Goal: Task Accomplishment & Management: Manage account settings

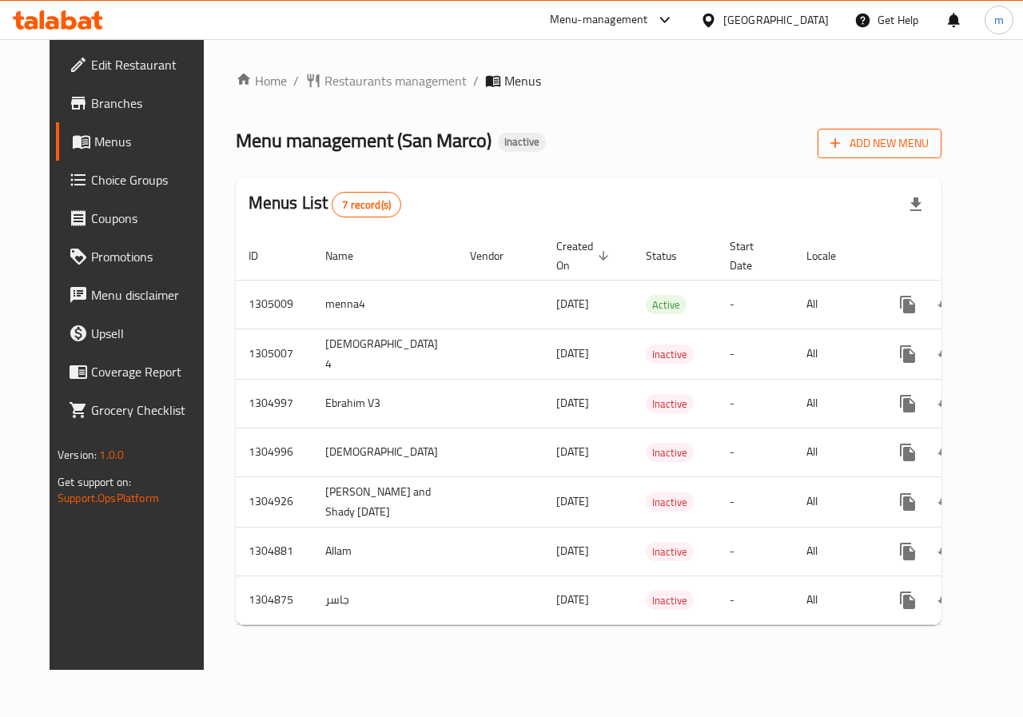
click at [896, 144] on span "Add New Menu" at bounding box center [879, 143] width 98 height 20
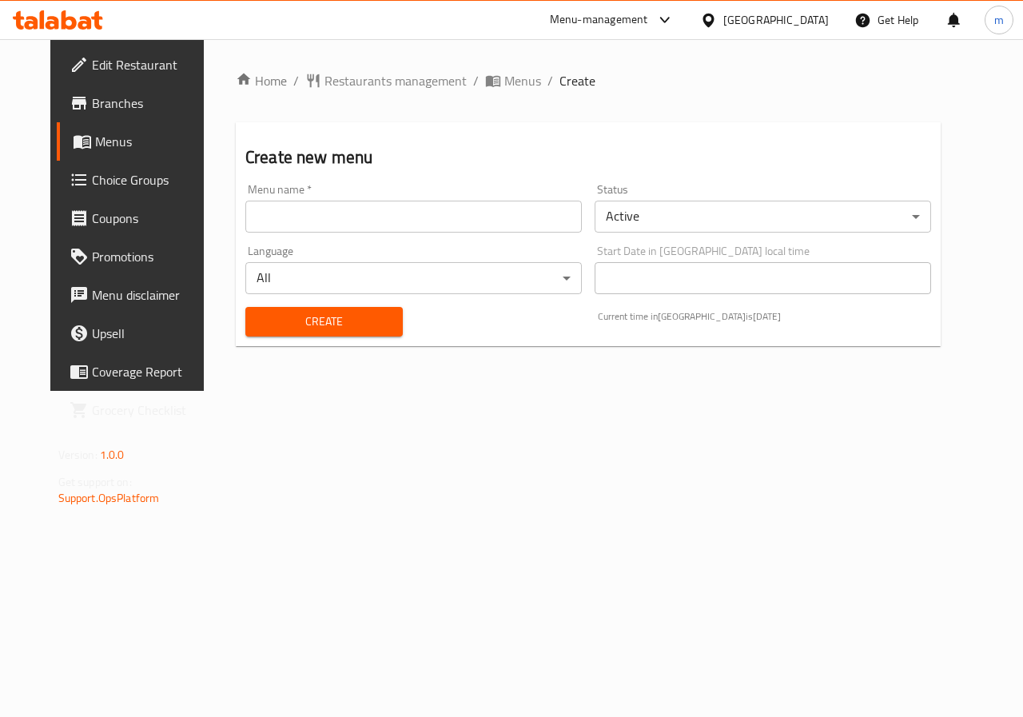
click at [384, 227] on input "text" at bounding box center [413, 217] width 336 height 32
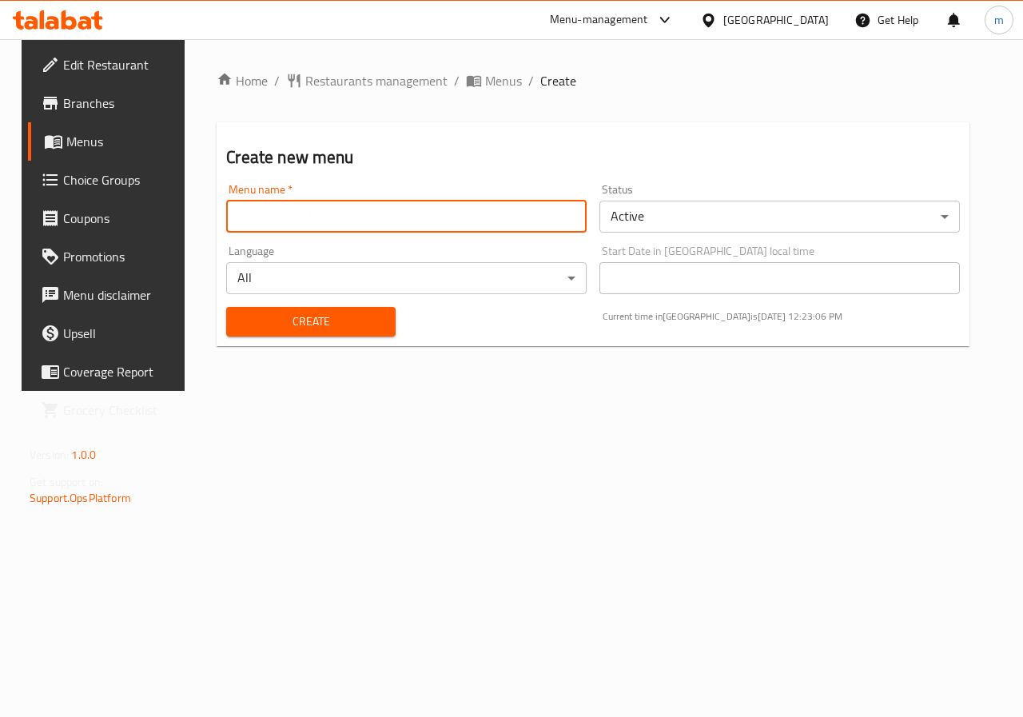
type input "Allam"
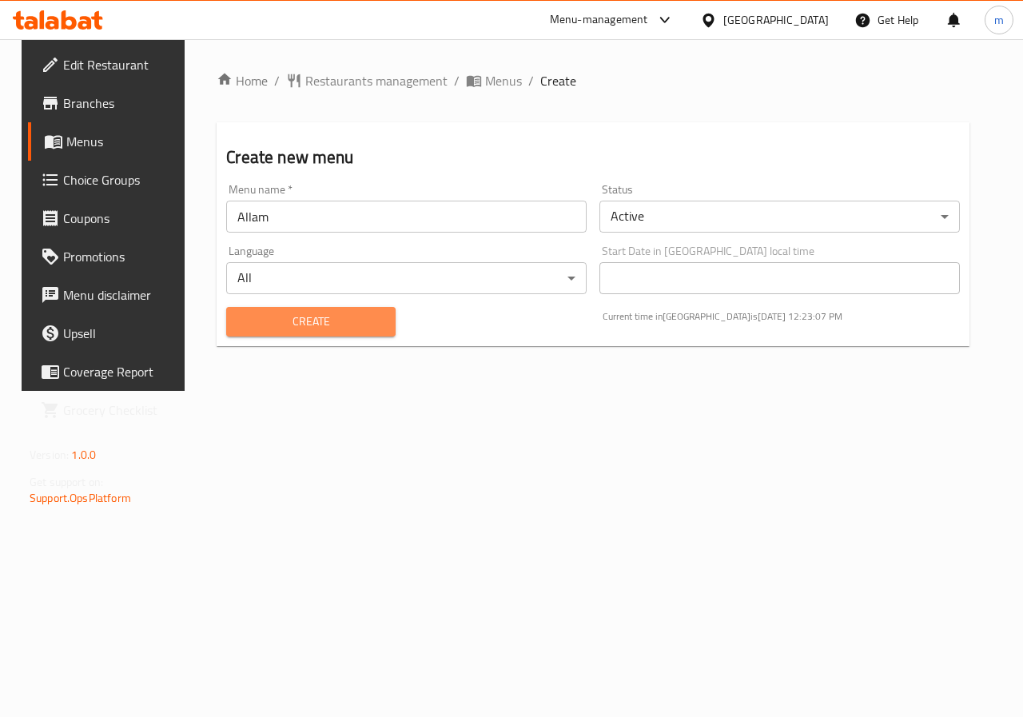
click at [288, 328] on span "Create" at bounding box center [310, 322] width 143 height 20
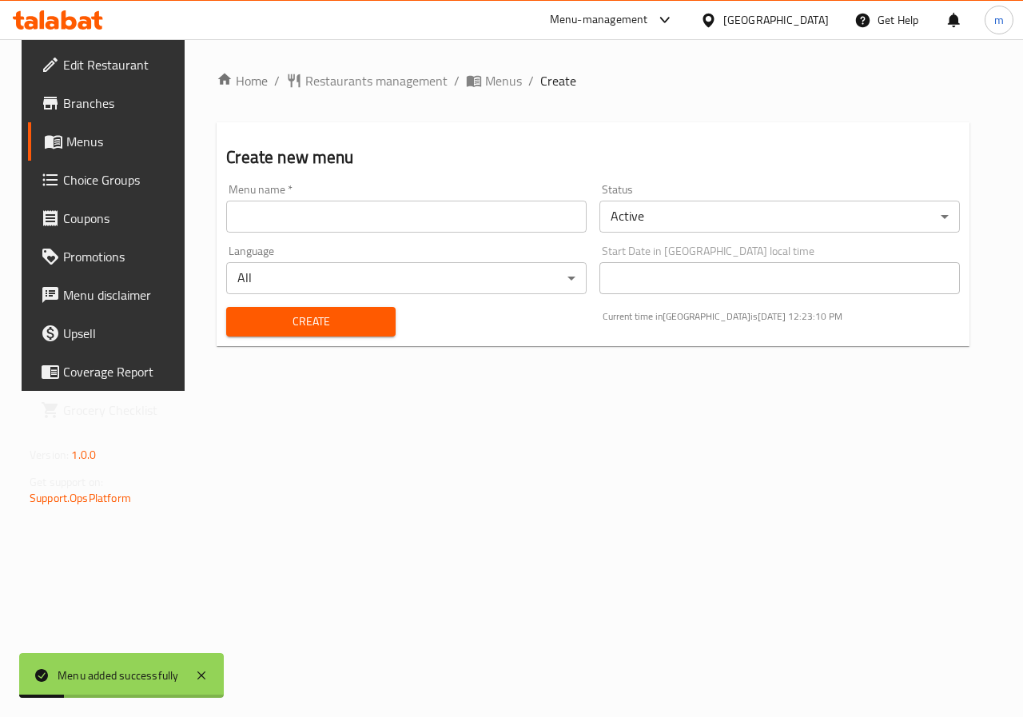
click at [84, 137] on span "Menus" at bounding box center [122, 141] width 113 height 19
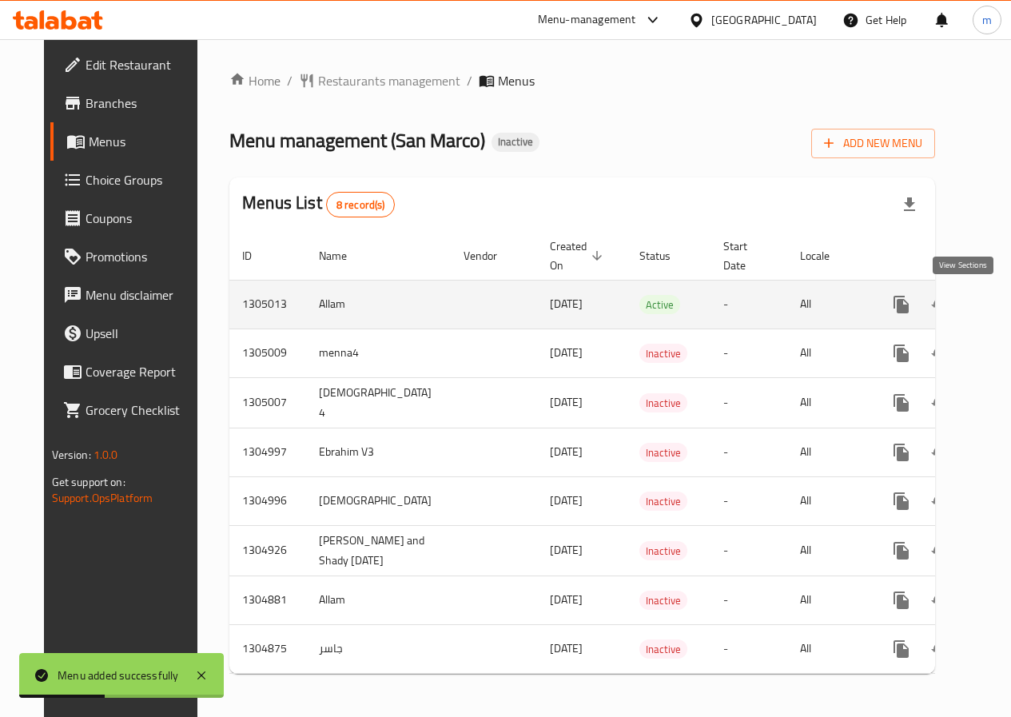
click at [1007, 306] on icon "enhanced table" at bounding box center [1016, 304] width 19 height 19
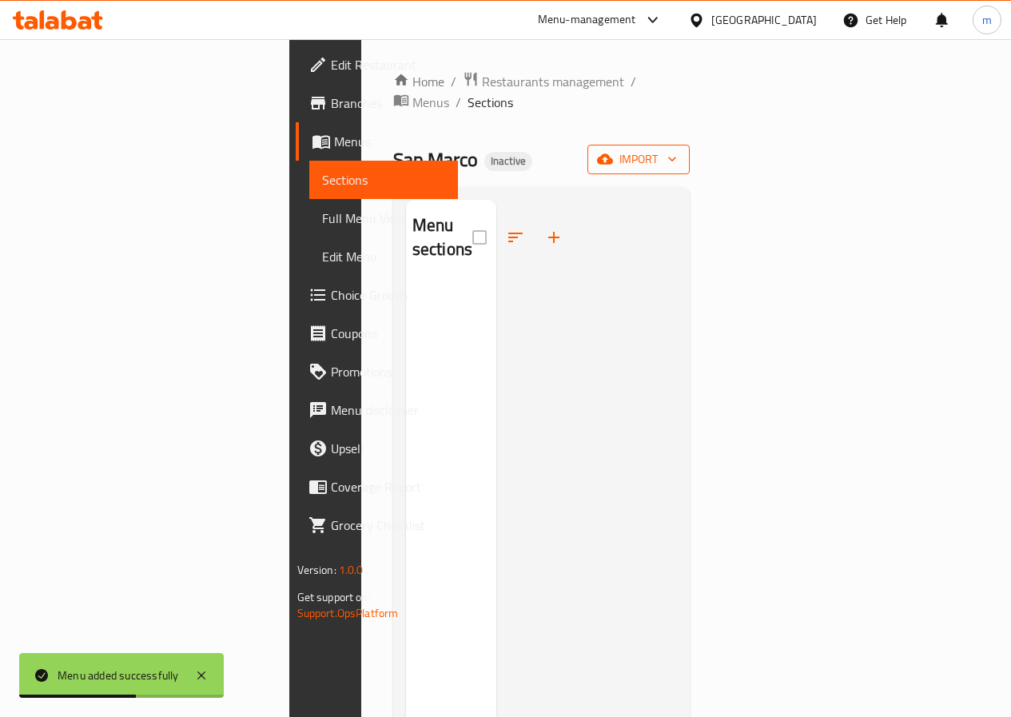
click at [677, 149] on span "import" at bounding box center [638, 159] width 77 height 20
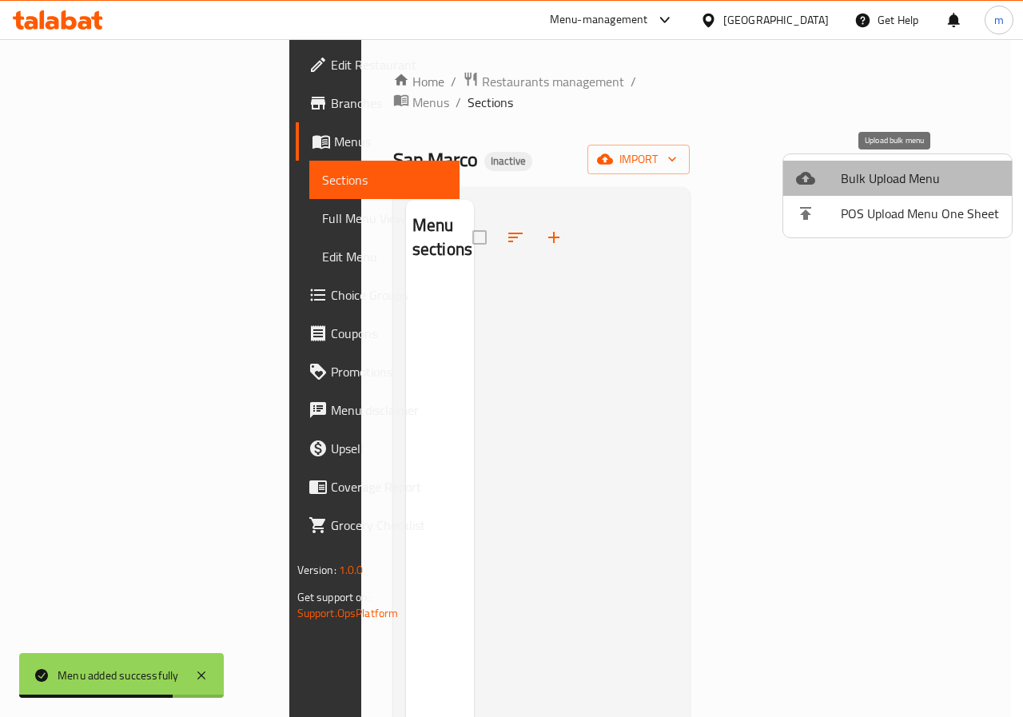
click at [921, 184] on span "Bulk Upload Menu" at bounding box center [919, 178] width 158 height 19
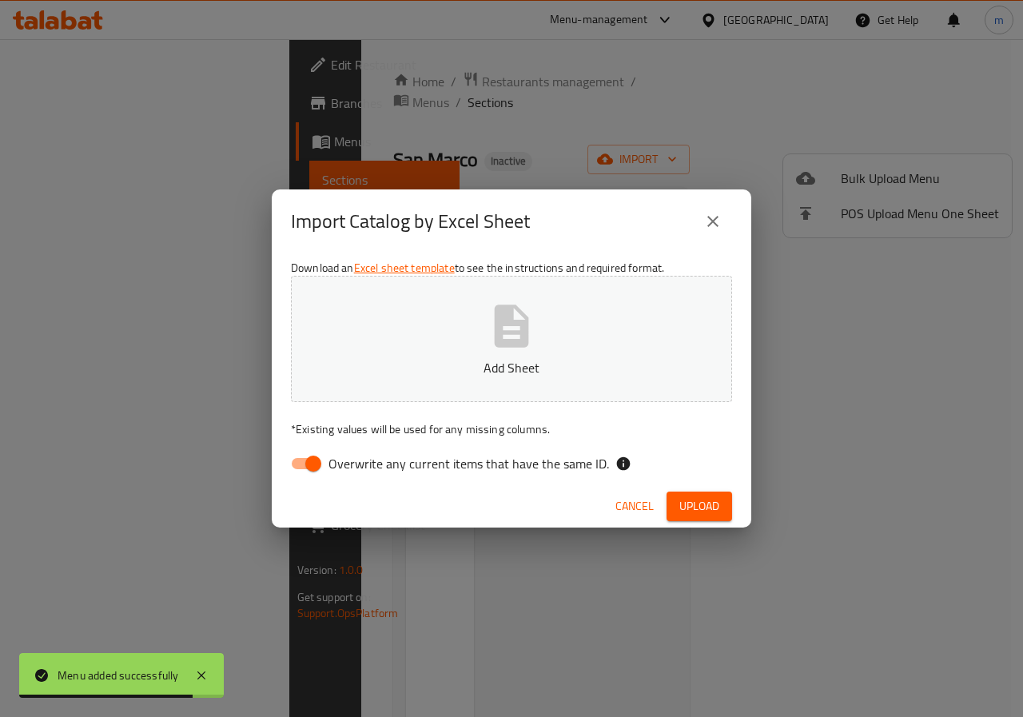
click at [367, 464] on span "Overwrite any current items that have the same ID." at bounding box center [468, 463] width 280 height 19
click at [359, 464] on input "Overwrite any current items that have the same ID." at bounding box center [313, 463] width 91 height 30
checkbox input "false"
click at [431, 357] on button "Add Sheet" at bounding box center [511, 339] width 441 height 126
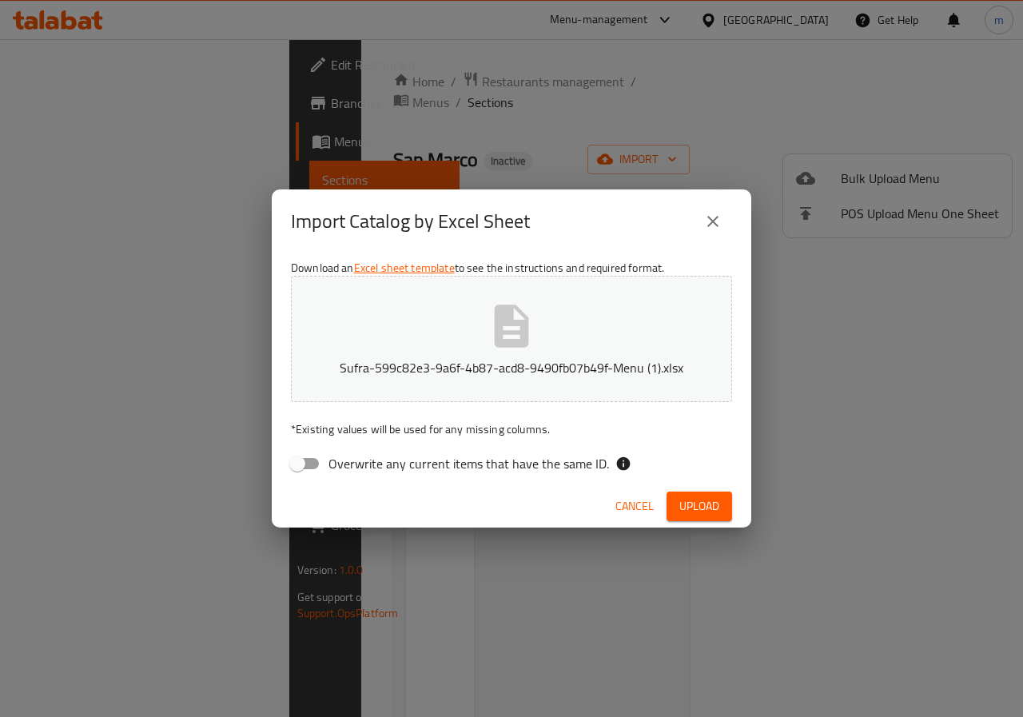
click at [693, 509] on span "Upload" at bounding box center [699, 506] width 40 height 20
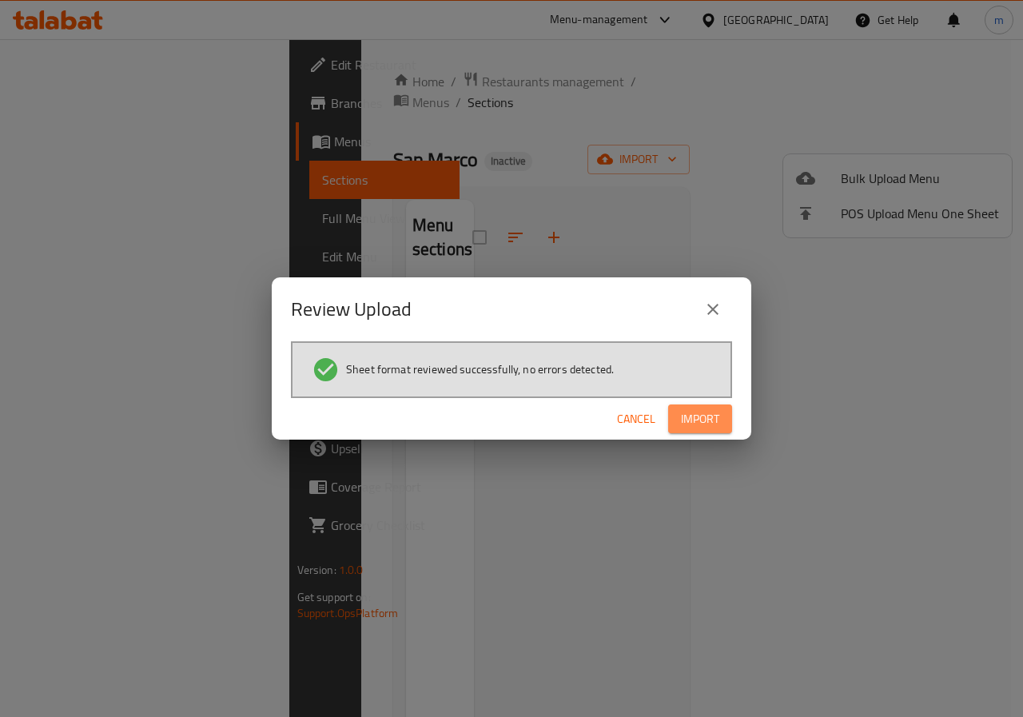
click at [713, 423] on span "Import" at bounding box center [700, 419] width 38 height 20
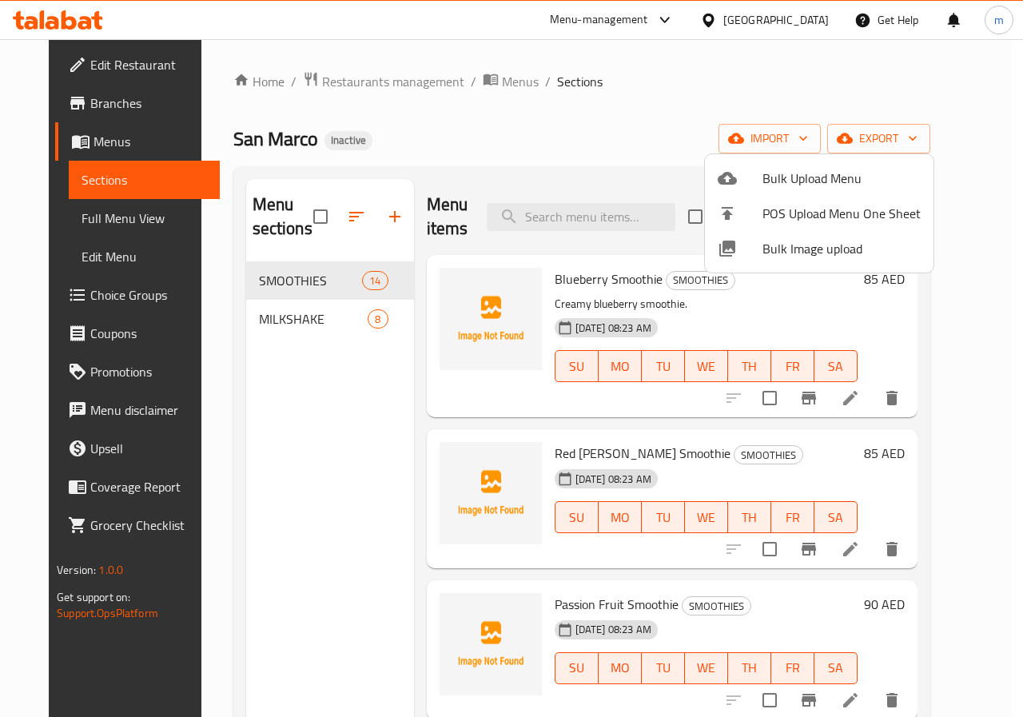
click at [962, 354] on div at bounding box center [511, 358] width 1023 height 717
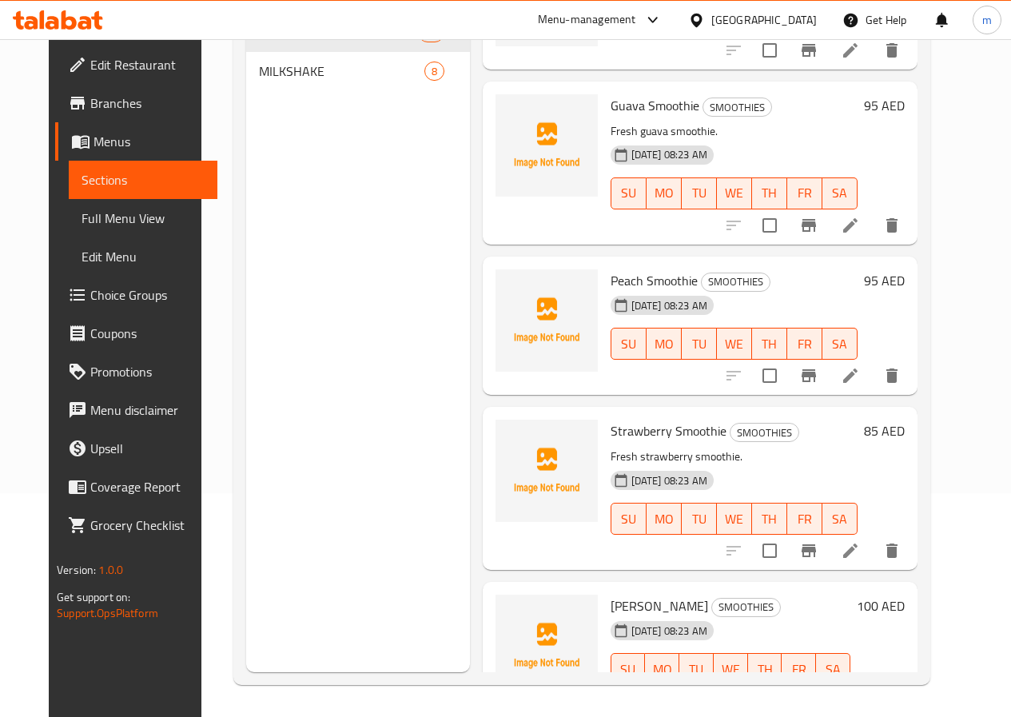
scroll to position [1599, 0]
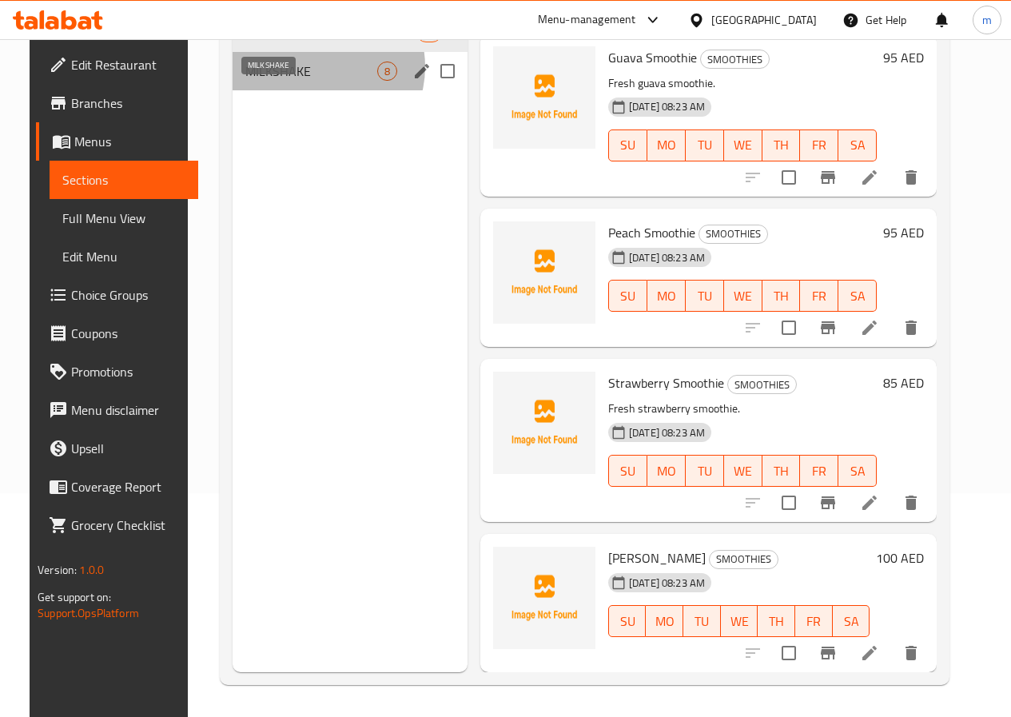
click at [297, 81] on span "MILKSHAKE" at bounding box center [311, 71] width 132 height 19
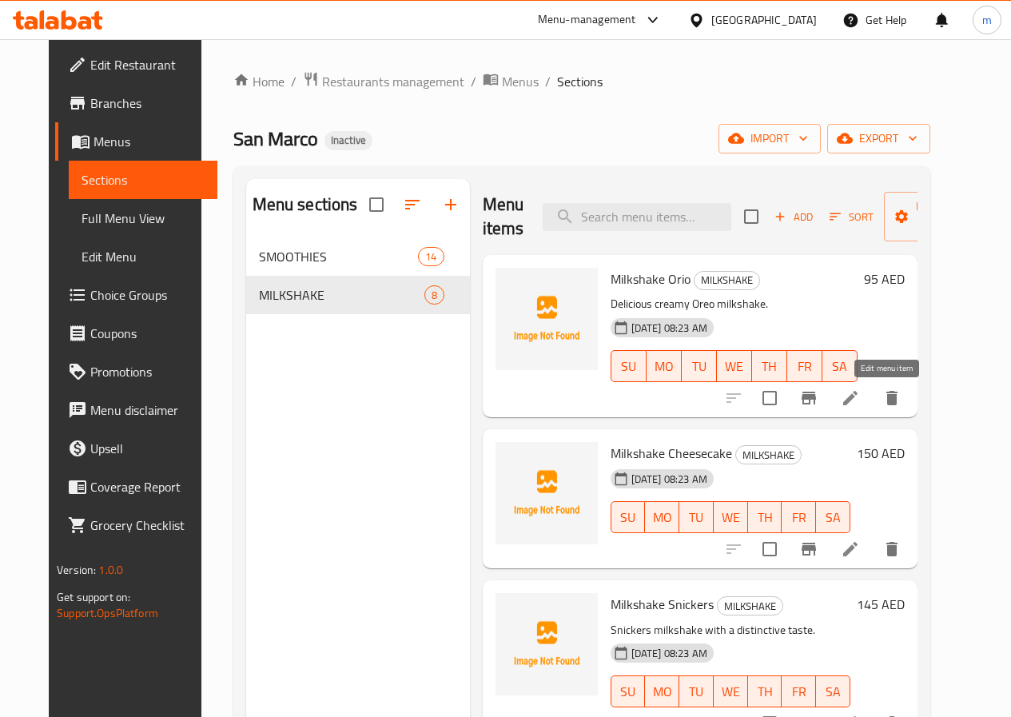
click at [860, 399] on icon at bounding box center [849, 397] width 19 height 19
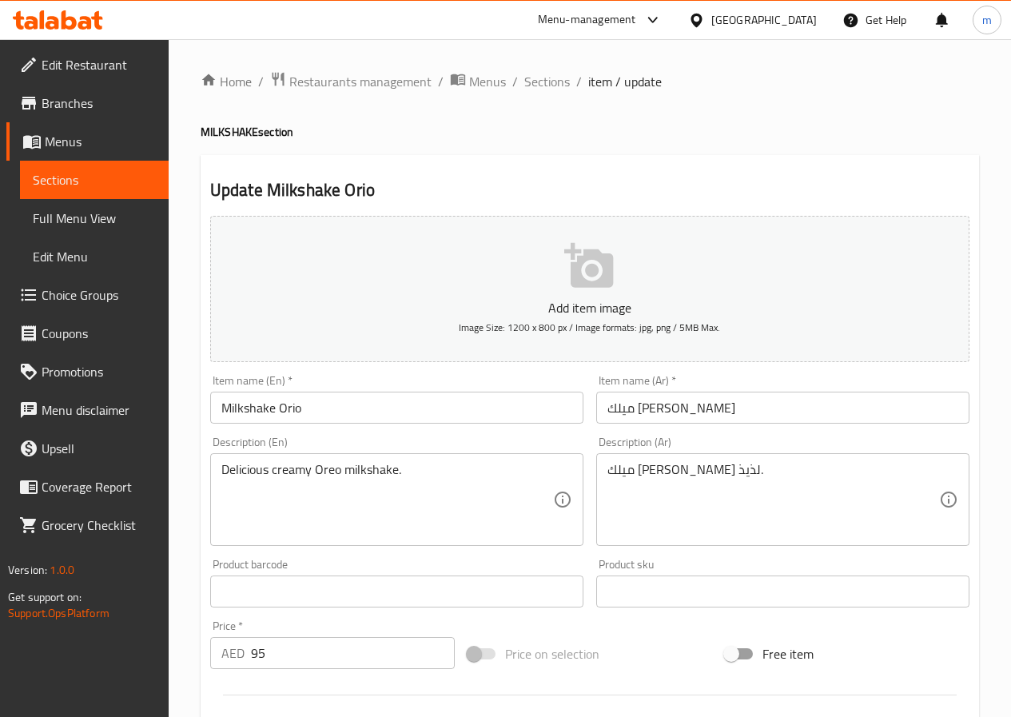
click at [293, 407] on input "Milkshake Orio" at bounding box center [396, 407] width 373 height 32
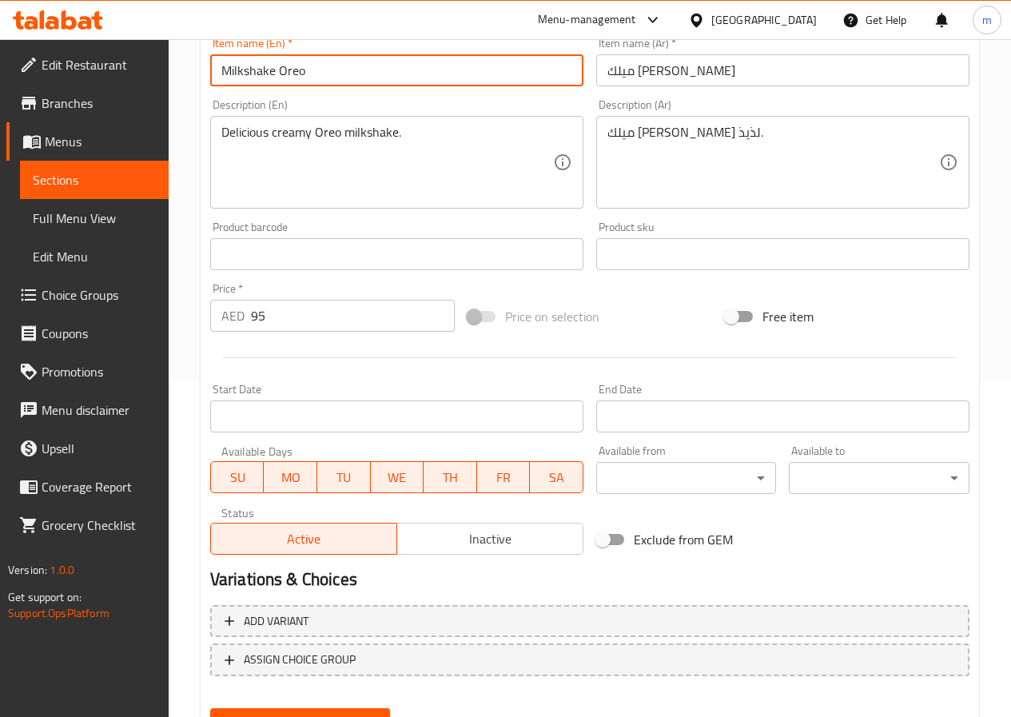
scroll to position [412, 0]
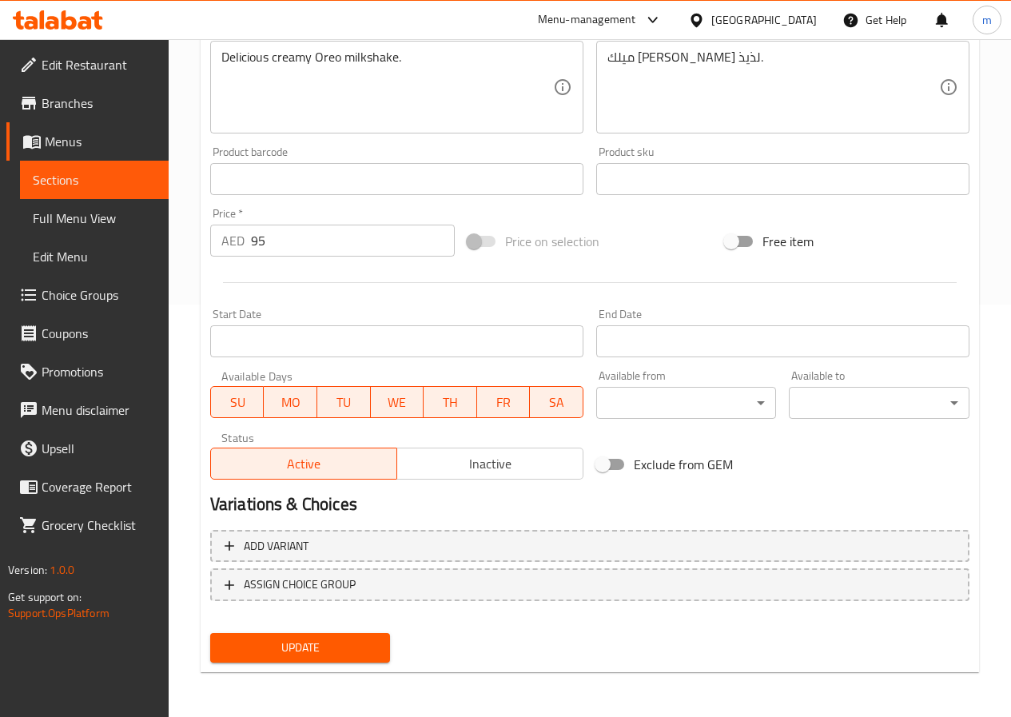
type input "Milkshake Oreo"
click at [336, 646] on span "Update" at bounding box center [300, 647] width 155 height 20
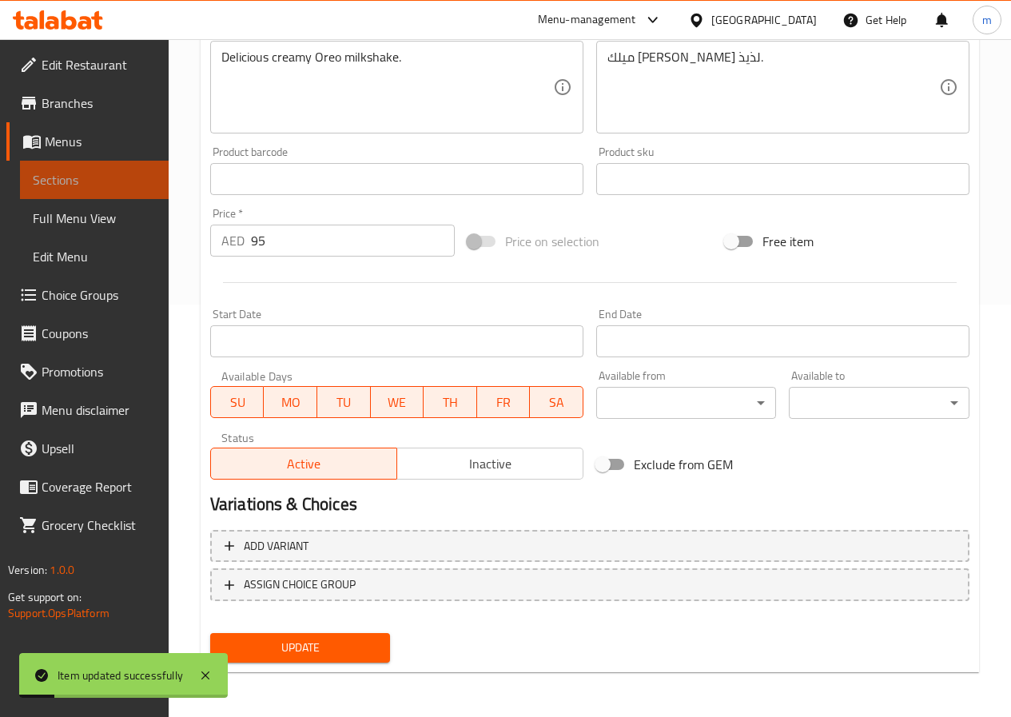
click at [117, 181] on span "Sections" at bounding box center [94, 179] width 123 height 19
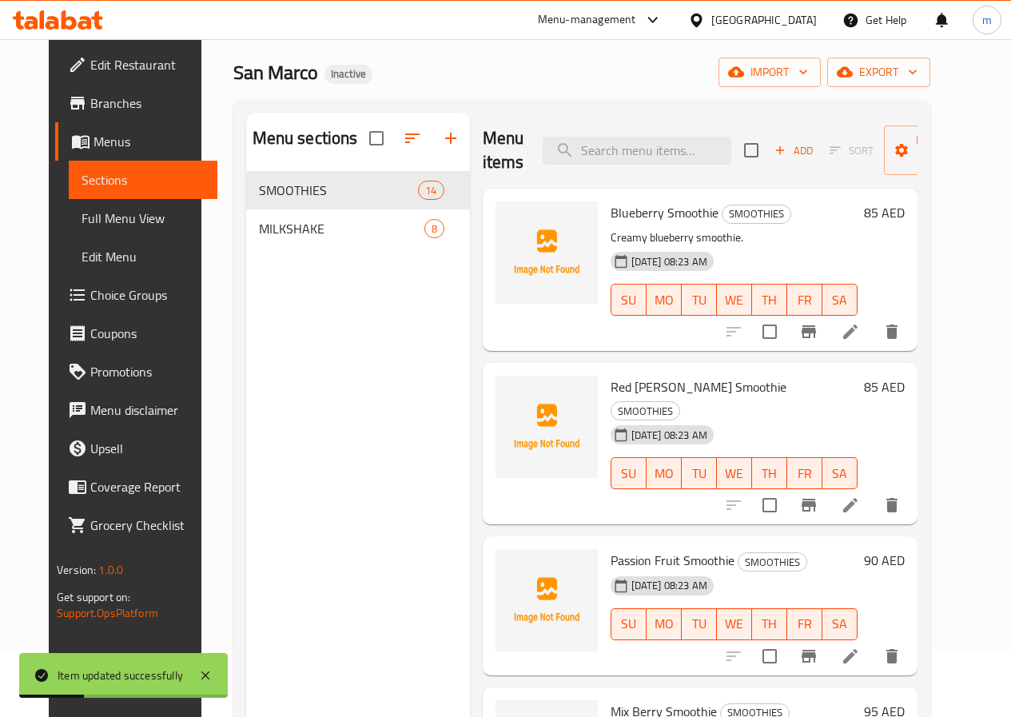
scroll to position [64, 0]
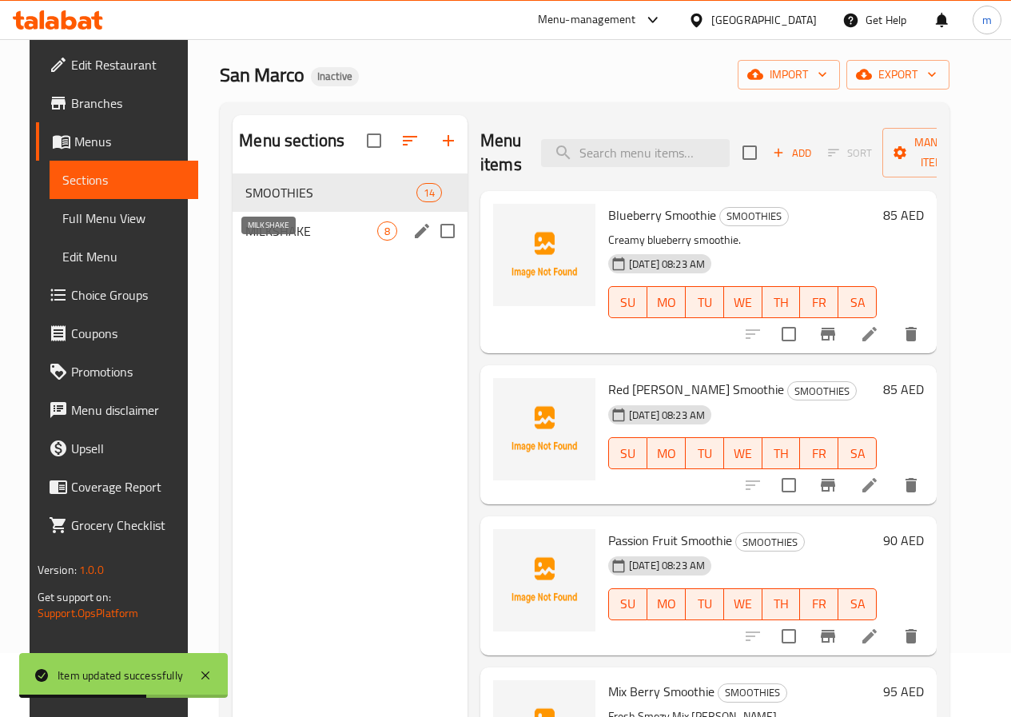
click at [293, 240] on span "MILKSHAKE" at bounding box center [311, 230] width 132 height 19
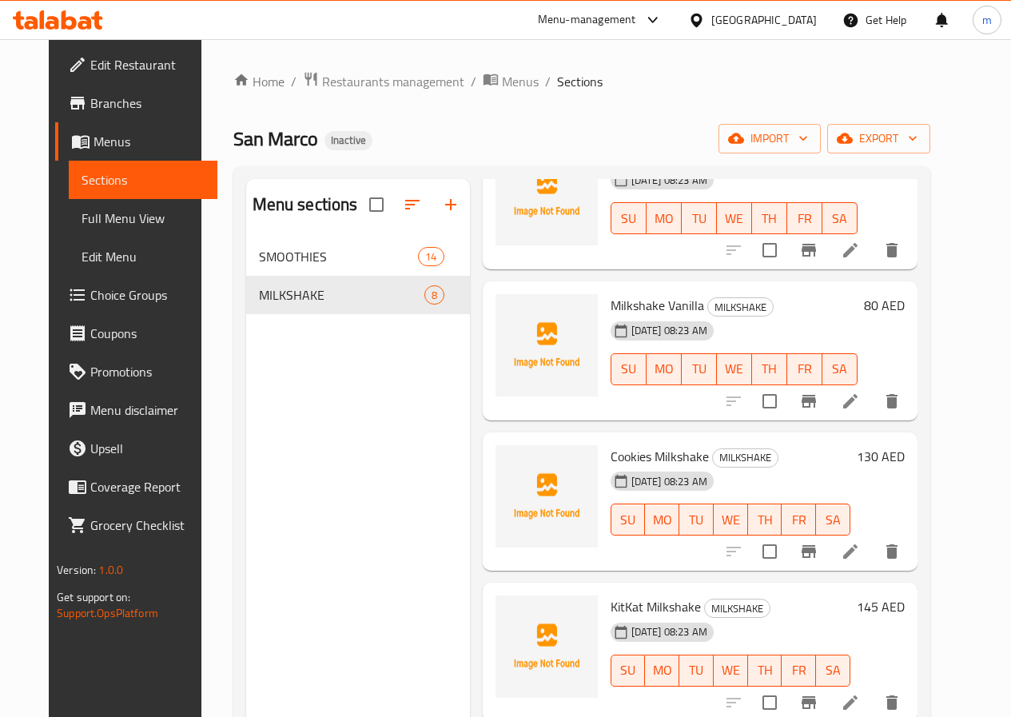
click at [930, 387] on div "Menu sections SMOOTHIES 14 MILKSHAKE 8 Menu items Add Sort Manage items Milksha…" at bounding box center [581, 537] width 697 height 742
click at [93, 140] on span "Menus" at bounding box center [148, 141] width 111 height 19
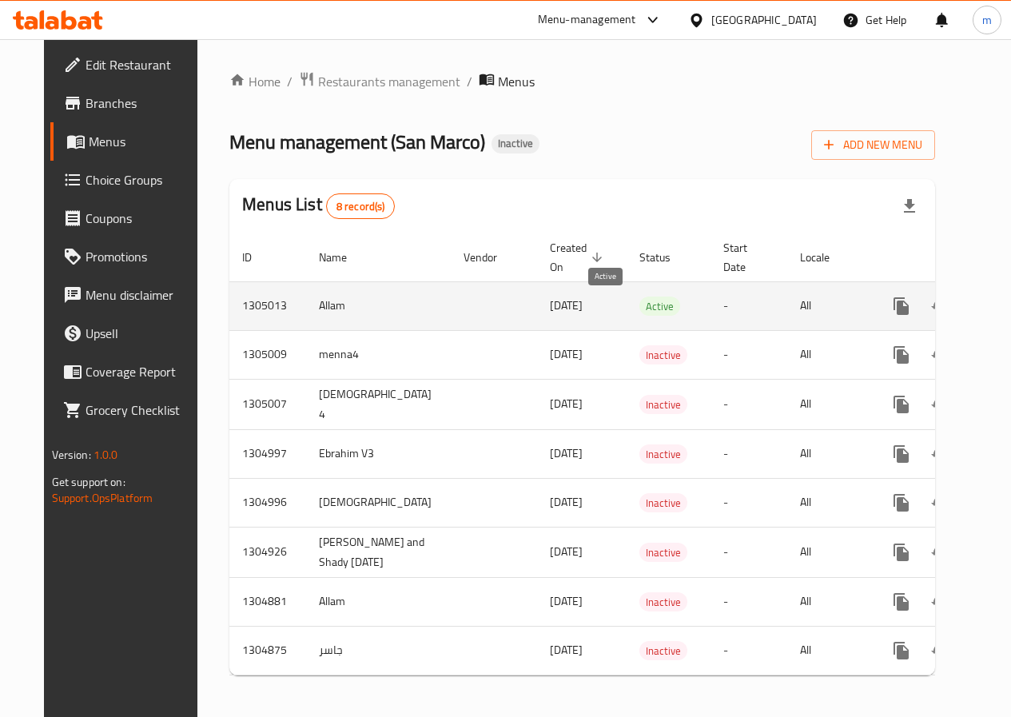
click at [639, 311] on span "Active" at bounding box center [659, 306] width 41 height 18
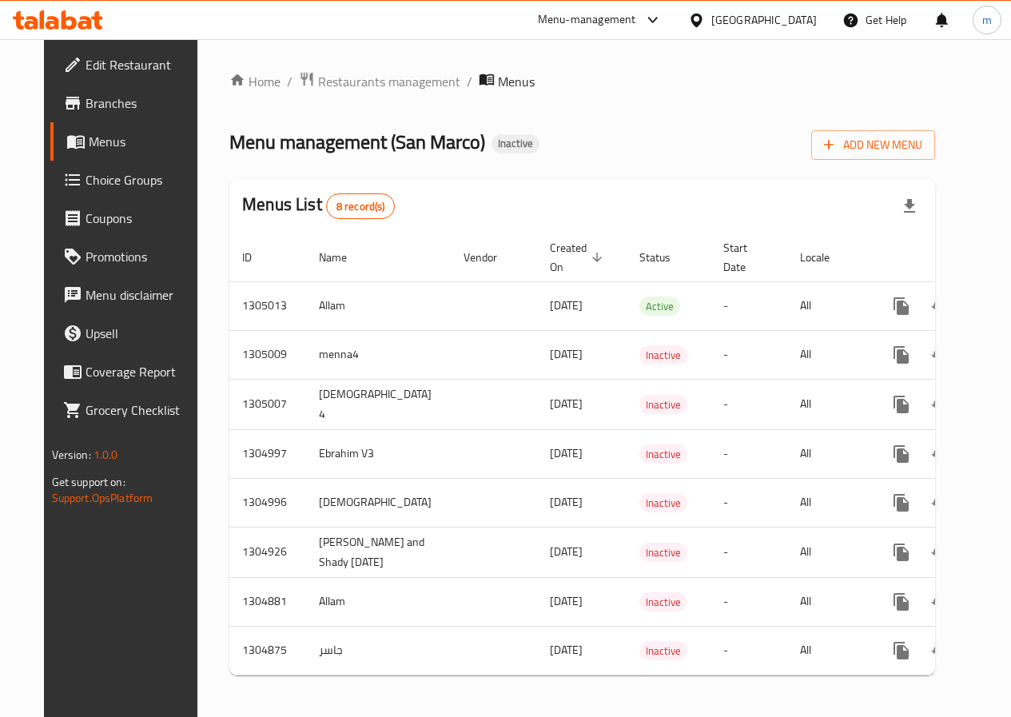
click at [515, 217] on div "Menus List 8 record(s)" at bounding box center [581, 206] width 705 height 54
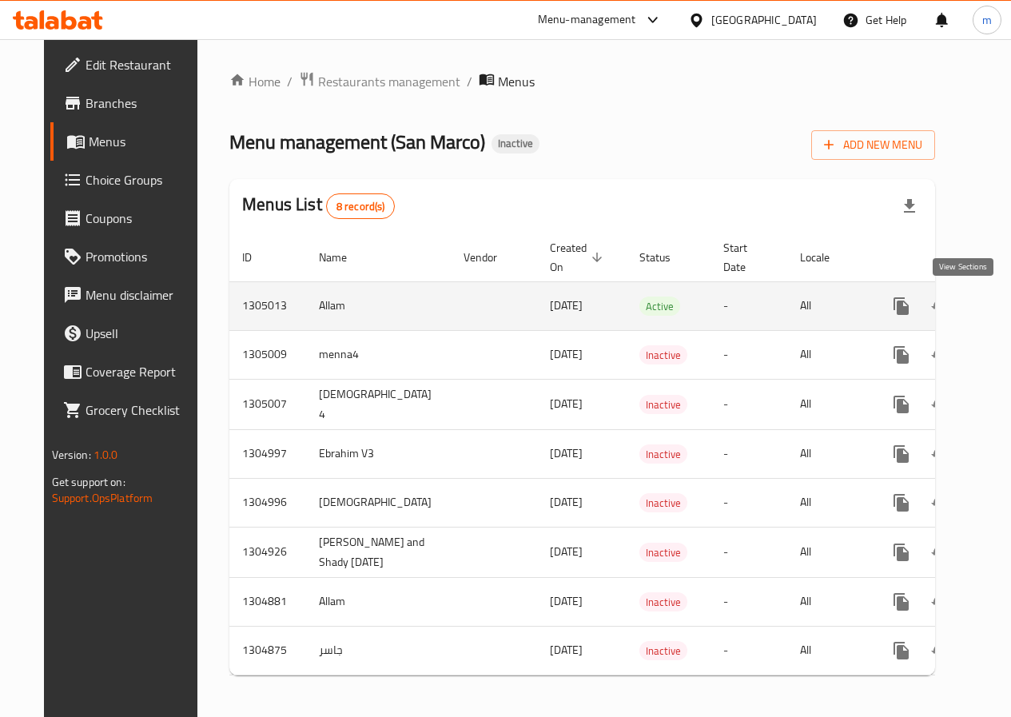
click at [1007, 298] on icon "enhanced table" at bounding box center [1016, 305] width 19 height 19
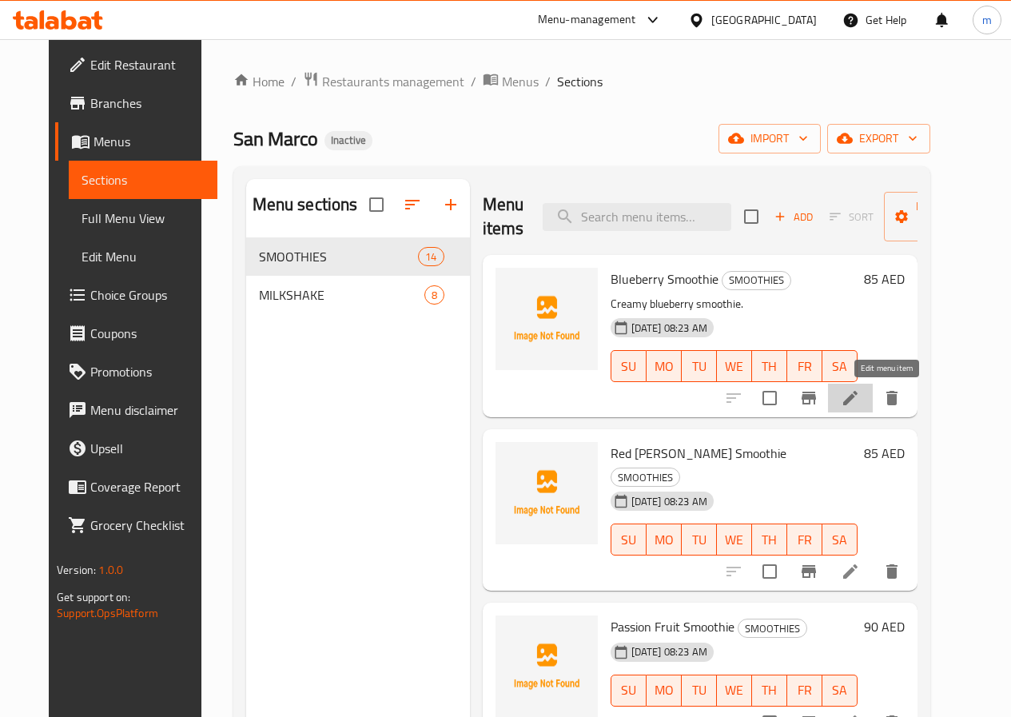
click at [860, 393] on icon at bounding box center [849, 397] width 19 height 19
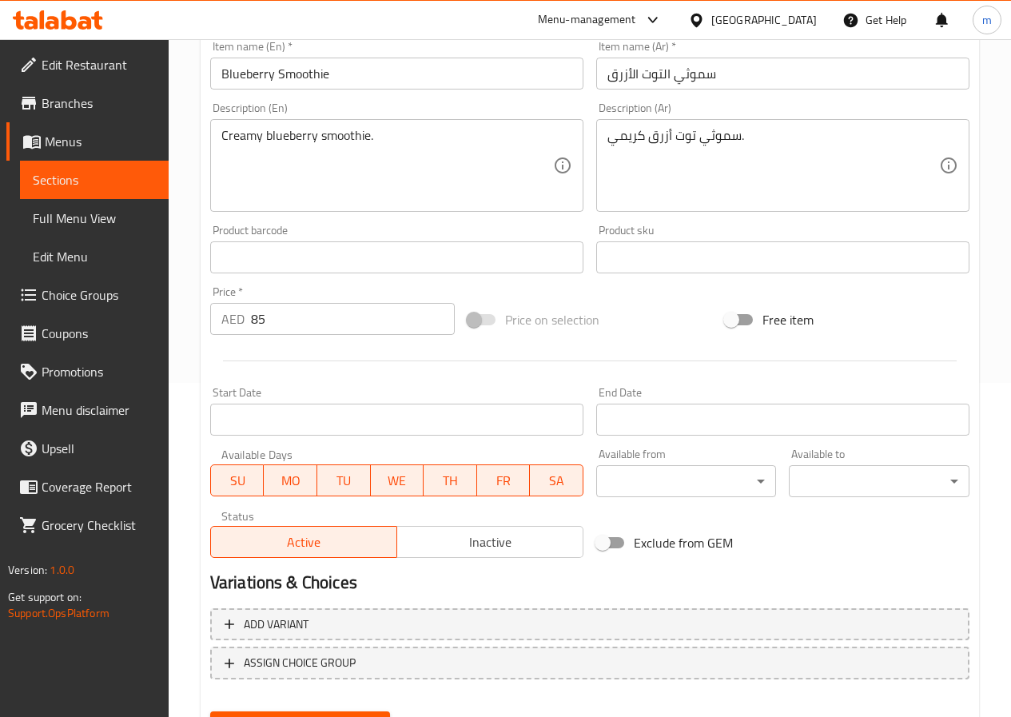
scroll to position [399, 0]
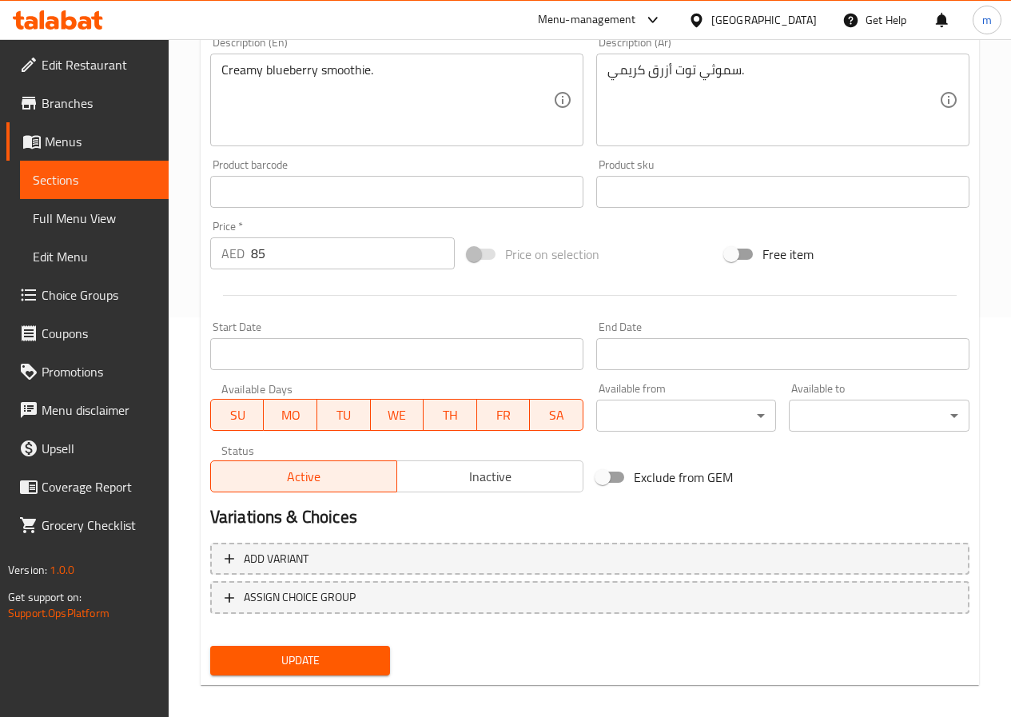
click at [113, 176] on span "Sections" at bounding box center [94, 179] width 123 height 19
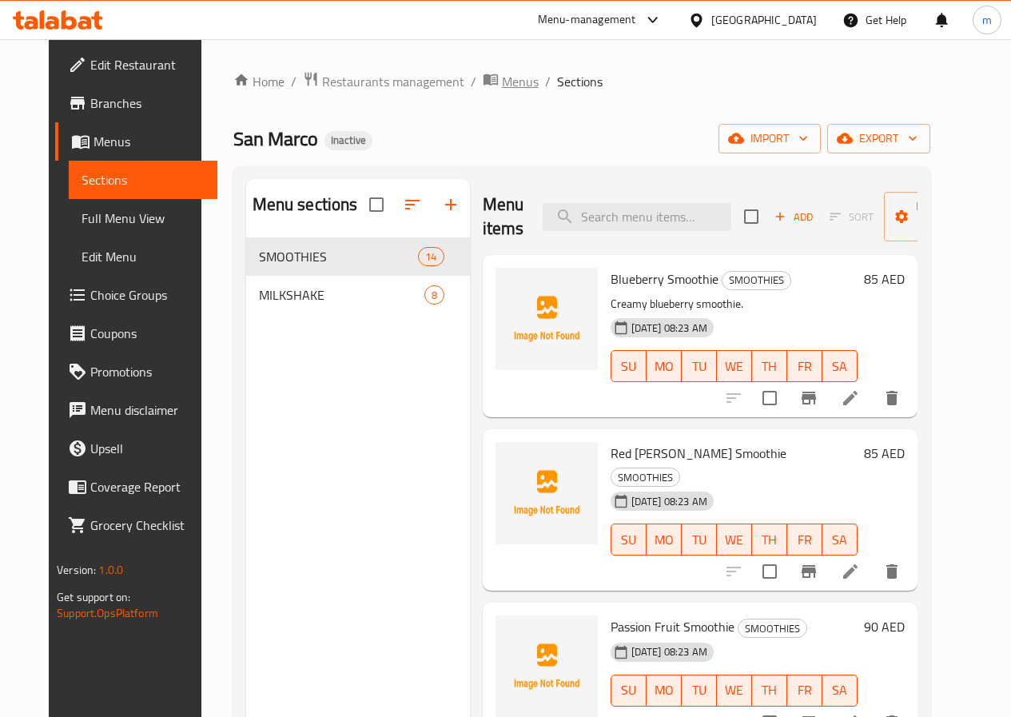
click at [502, 88] on span "Menus" at bounding box center [520, 81] width 37 height 19
